Goal: Find specific page/section

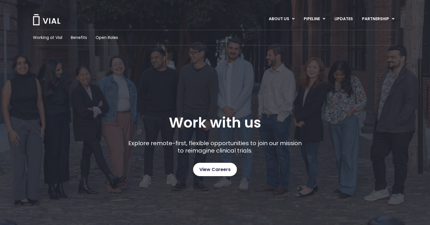
click at [222, 168] on span "View Careers" at bounding box center [214, 169] width 31 height 7
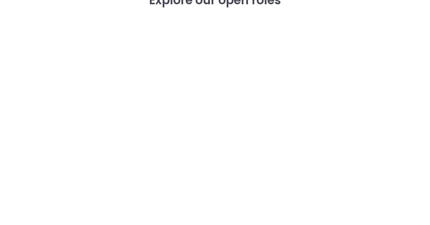
scroll to position [832, 0]
